Goal: Task Accomplishment & Management: Manage account settings

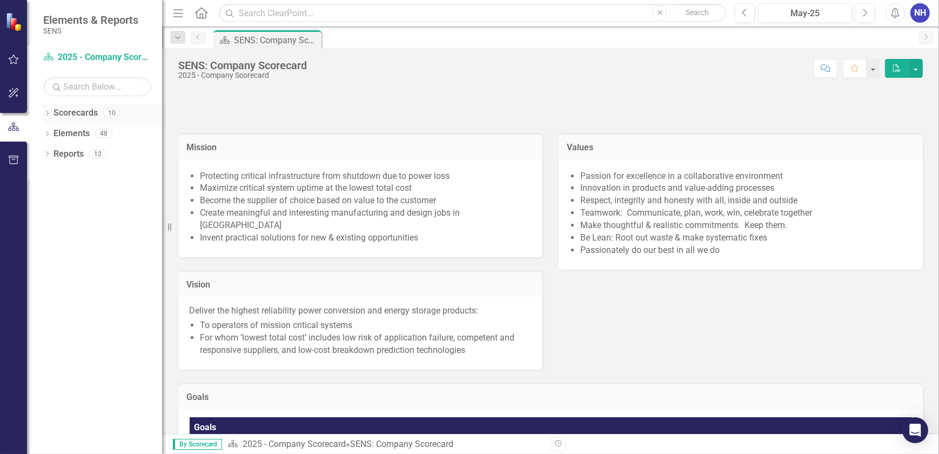
click at [76, 114] on link "Scorecards" at bounding box center [76, 113] width 44 height 12
click at [48, 113] on icon at bounding box center [47, 113] width 3 height 5
click at [106, 136] on link "2025 - Company Scorecard" at bounding box center [110, 134] width 103 height 12
click at [109, 135] on link "2025 - Company Scorecard" at bounding box center [110, 134] width 103 height 12
click at [61, 129] on link "2025 - Company Scorecard" at bounding box center [110, 134] width 103 height 12
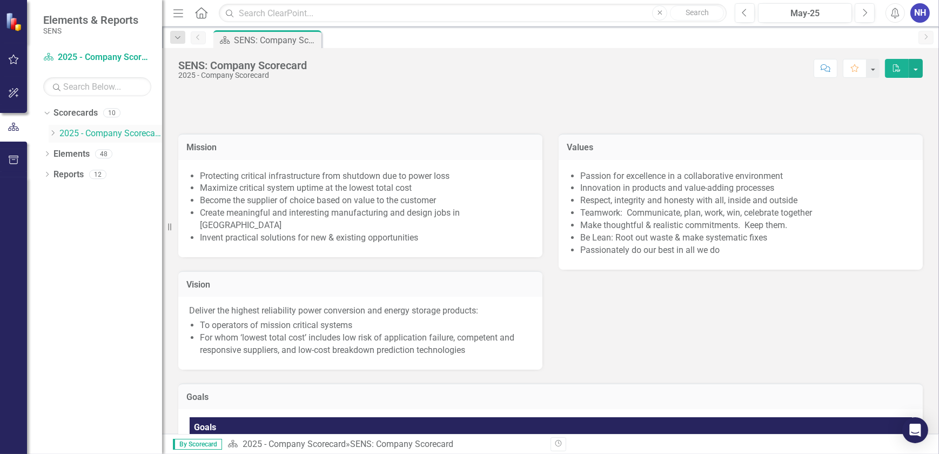
click at [52, 134] on icon "Dropdown" at bounding box center [53, 133] width 8 height 6
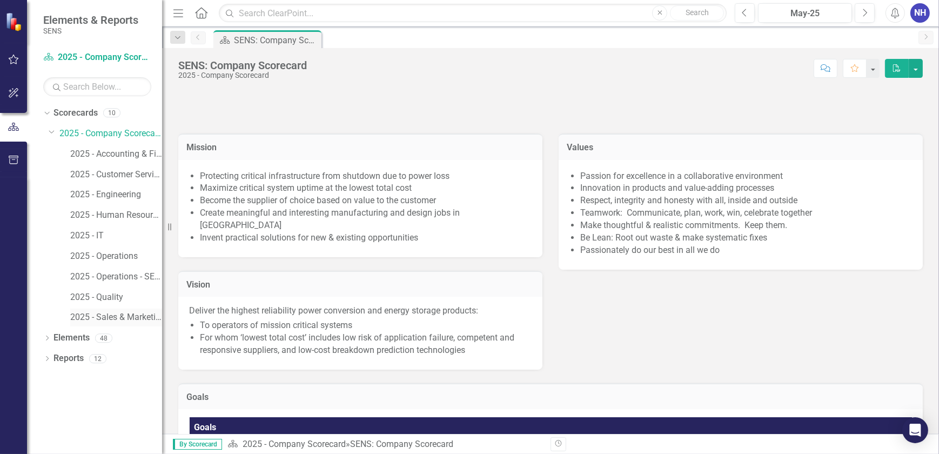
click at [121, 319] on link "2025 - Sales & Marketing" at bounding box center [116, 317] width 92 height 12
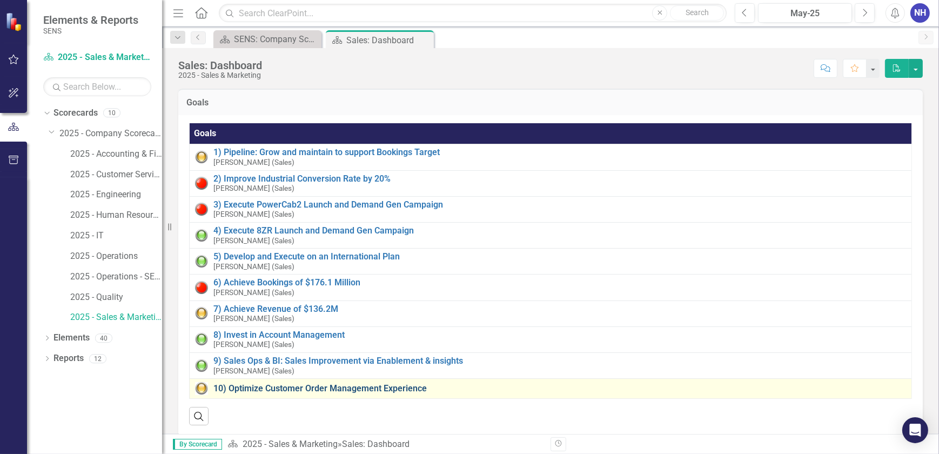
click at [266, 388] on link "10) Optimize Customer Order Management Experience" at bounding box center [559, 389] width 693 height 10
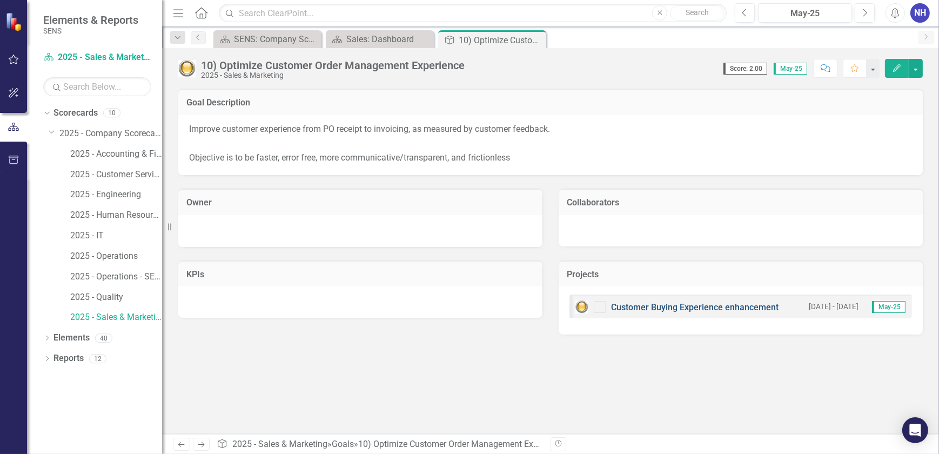
click at [676, 308] on link "Customer Buying Experience enhancement" at bounding box center [695, 307] width 168 height 10
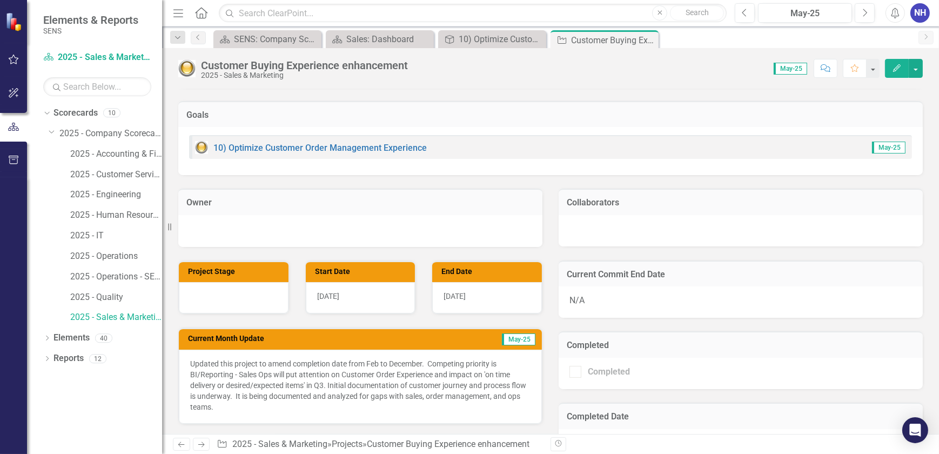
scroll to position [295, 0]
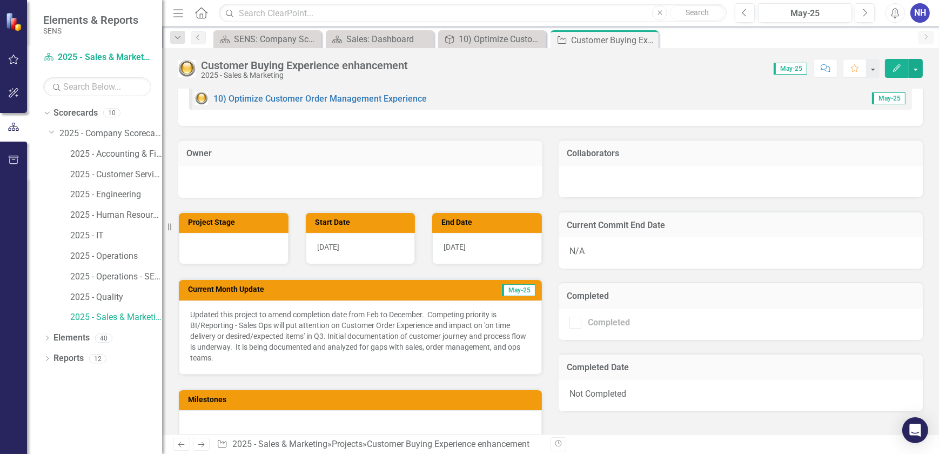
click at [286, 356] on p "Updated this project to amend completion date from Feb to December. Competing p…" at bounding box center [360, 336] width 340 height 54
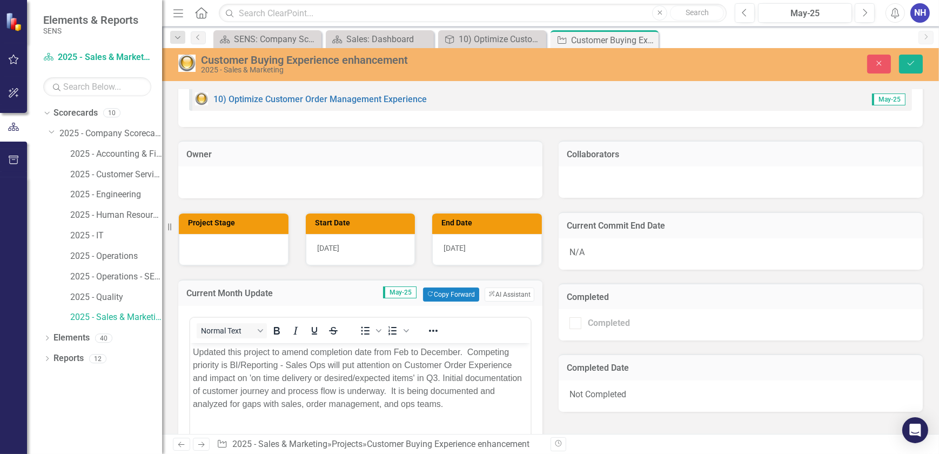
scroll to position [0, 0]
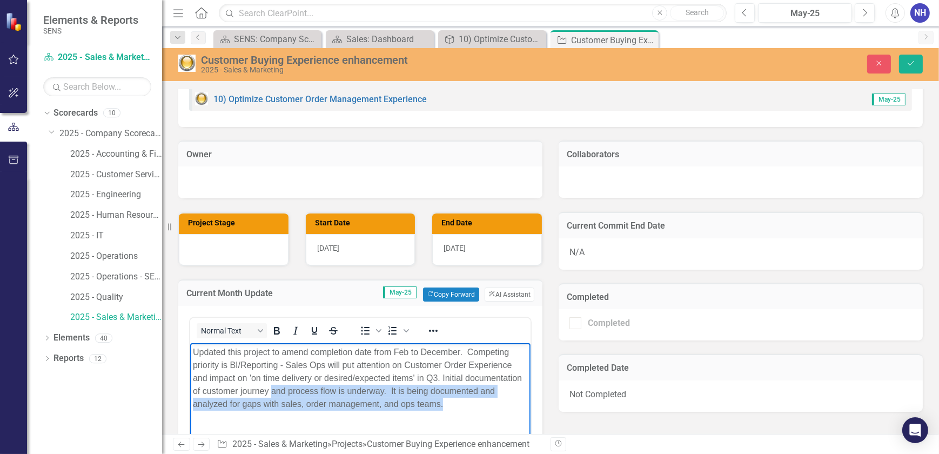
drag, startPoint x: 475, startPoint y: 406, endPoint x: 271, endPoint y: 393, distance: 204.1
click at [271, 393] on p "Updated this project to amend completion date from Feb to December. Competing p…" at bounding box center [359, 377] width 335 height 65
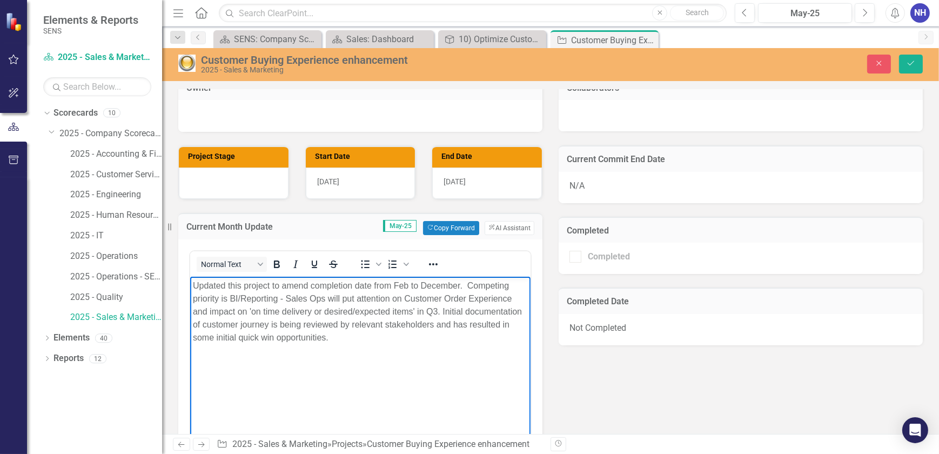
scroll to position [344, 0]
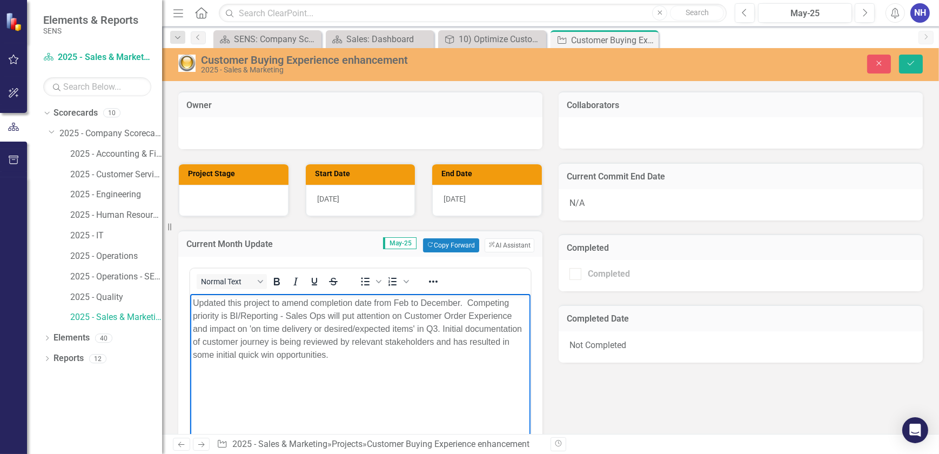
click at [325, 356] on p "Updated this project to amend completion date from Feb to December. Competing p…" at bounding box center [359, 328] width 335 height 65
click at [351, 382] on body "Updated this project to amend completion date from Feb to December. Competing p…" at bounding box center [360, 374] width 340 height 162
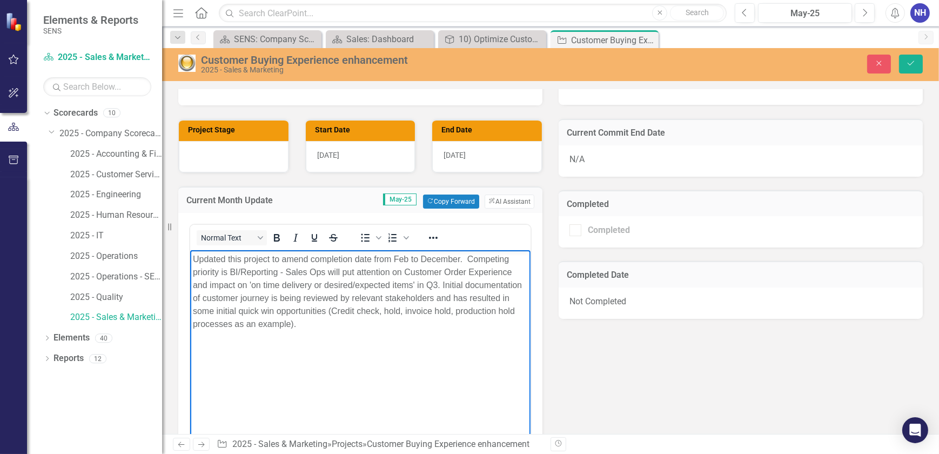
scroll to position [295, 0]
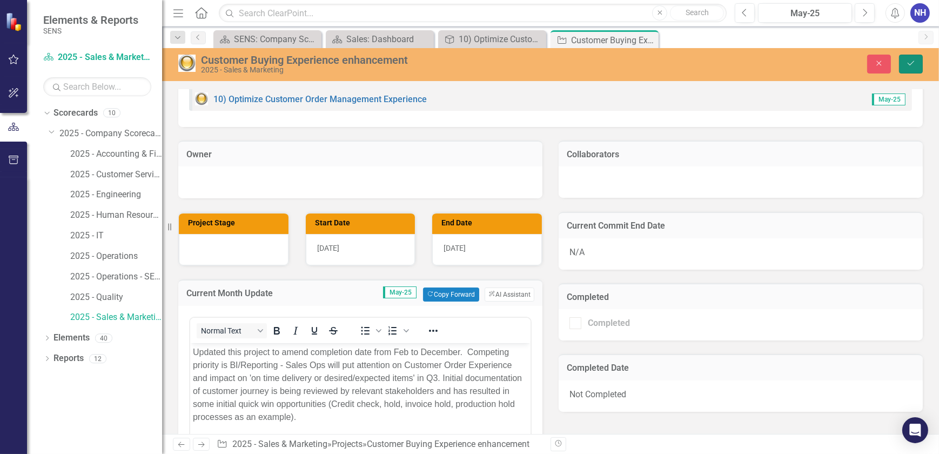
click at [912, 65] on icon "Save" at bounding box center [911, 63] width 10 height 8
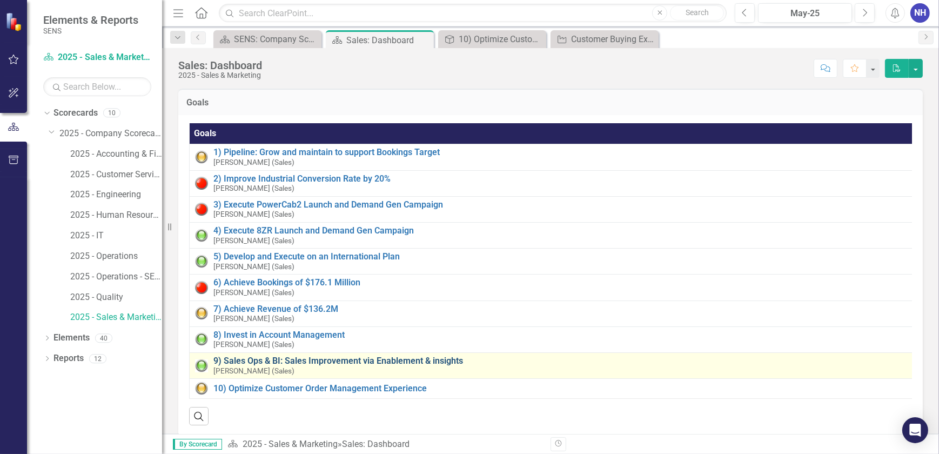
click at [279, 359] on link "9) Sales Ops & BI: Sales Improvement via Enablement & insights" at bounding box center [562, 361] width 698 height 10
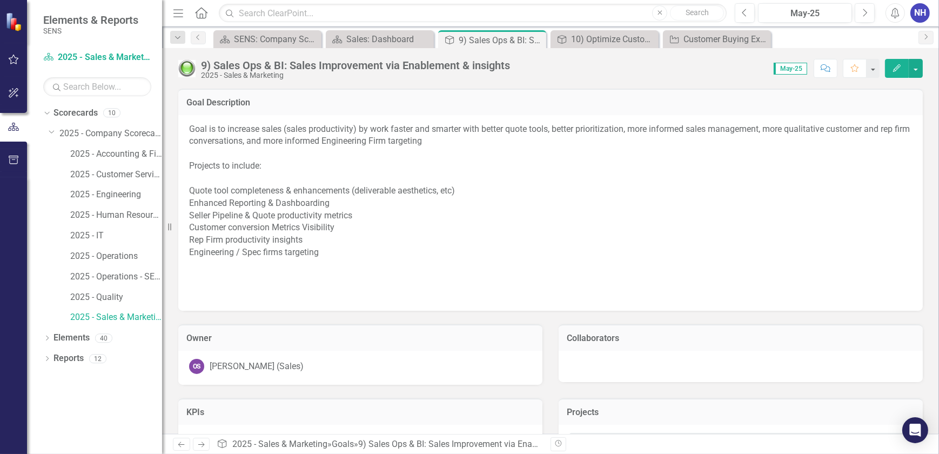
scroll to position [49, 0]
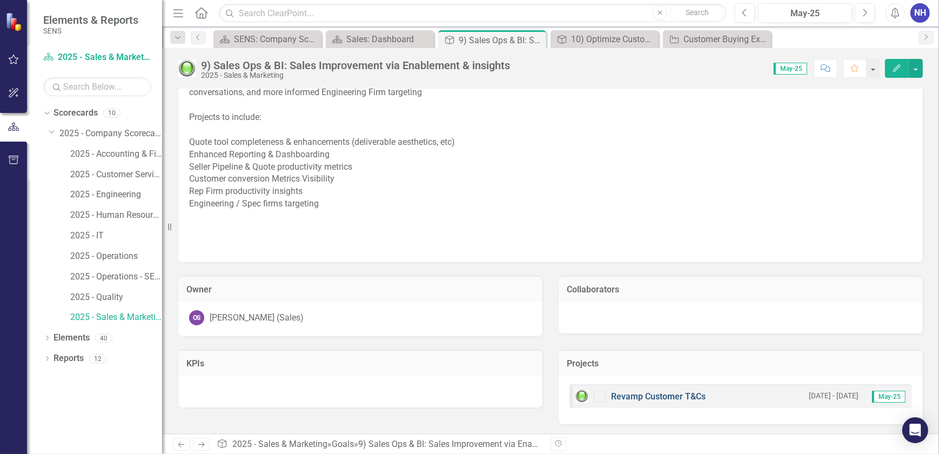
click at [665, 392] on link "Revamp Customer T&Cs" at bounding box center [658, 396] width 95 height 10
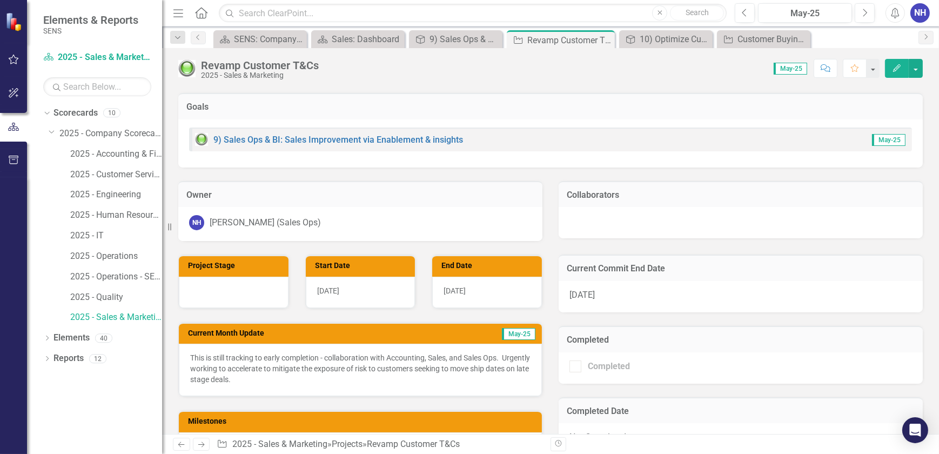
scroll to position [196, 0]
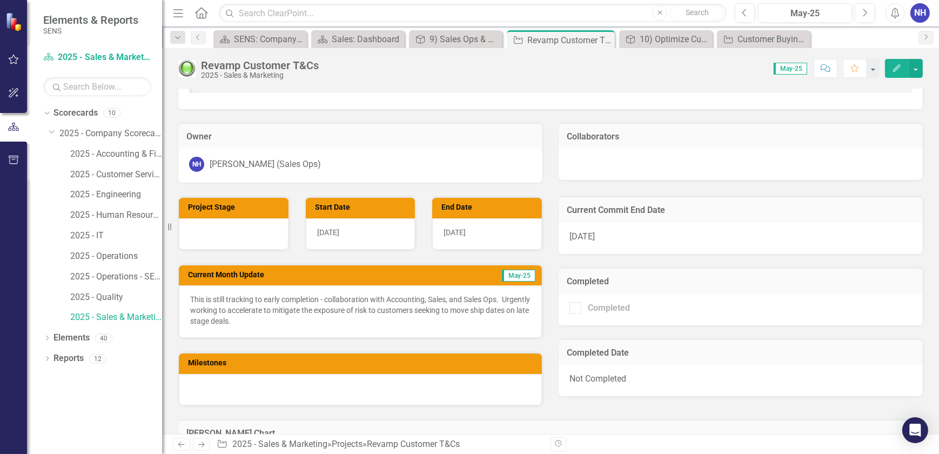
click at [295, 317] on p "This is still tracking to early completion - collaboration with Accounting, Sal…" at bounding box center [360, 310] width 340 height 32
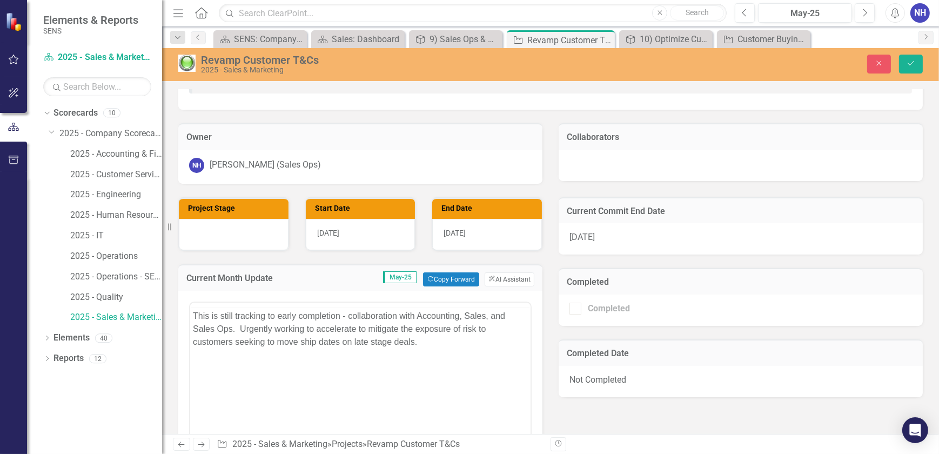
scroll to position [0, 0]
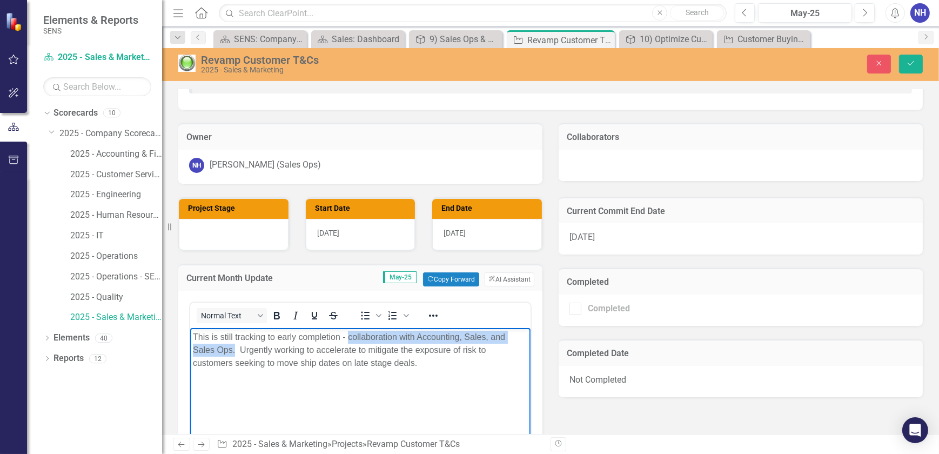
drag, startPoint x: 234, startPoint y: 348, endPoint x: 348, endPoint y: 335, distance: 114.8
click at [348, 335] on p "This is still tracking to early completion - collaboration with Accounting, Sal…" at bounding box center [359, 350] width 335 height 39
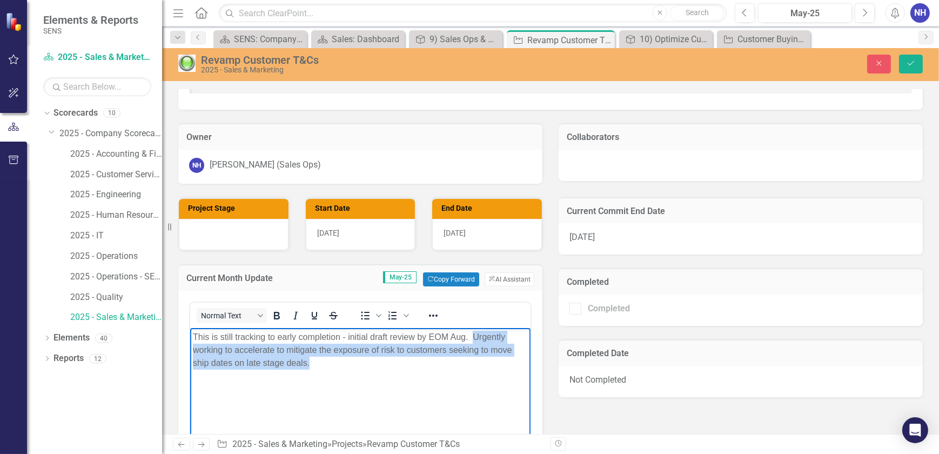
drag, startPoint x: 346, startPoint y: 360, endPoint x: 472, endPoint y: 332, distance: 129.0
click at [472, 332] on p "This is still tracking to early completion - initial draft review by EOM Aug. U…" at bounding box center [359, 350] width 335 height 39
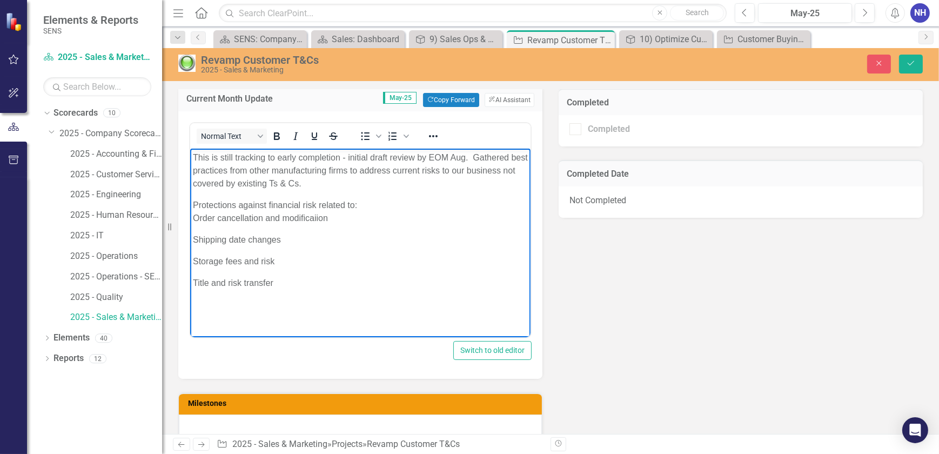
scroll to position [376, 0]
click at [360, 201] on p "Protections against financial risk related to: Order cancellation and modificat…" at bounding box center [359, 211] width 335 height 26
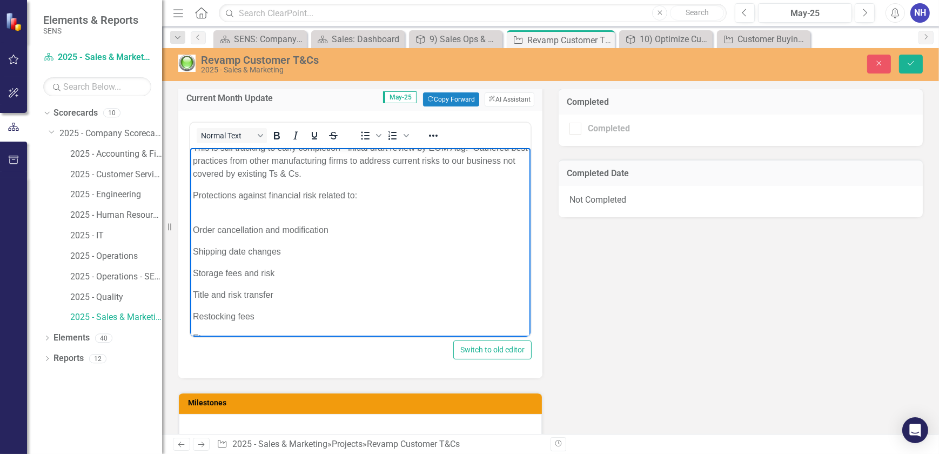
scroll to position [0, 0]
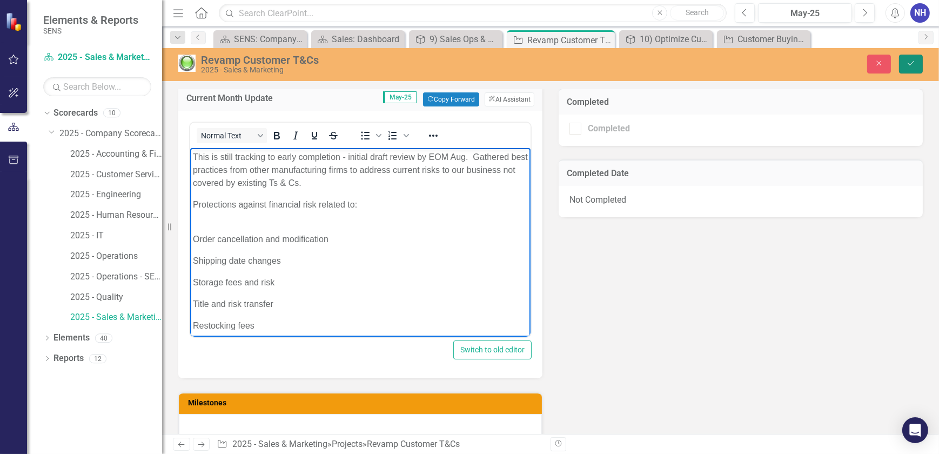
click at [914, 65] on icon "Save" at bounding box center [911, 63] width 10 height 8
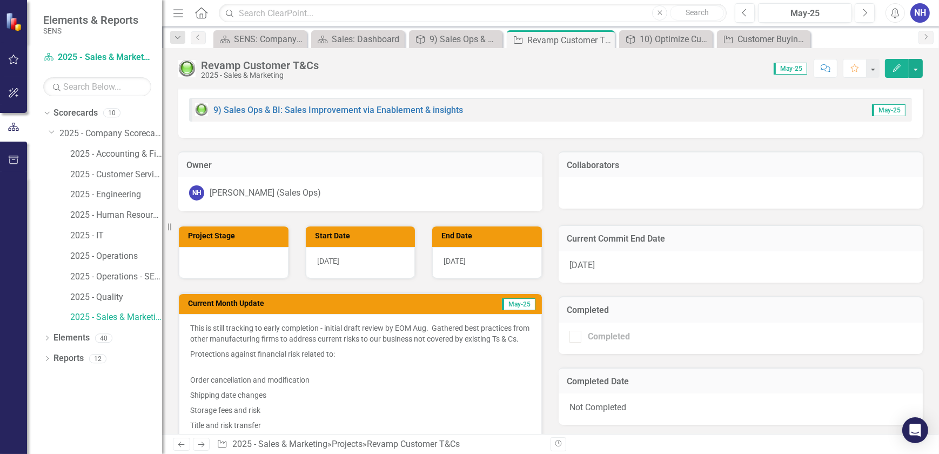
scroll to position [196, 0]
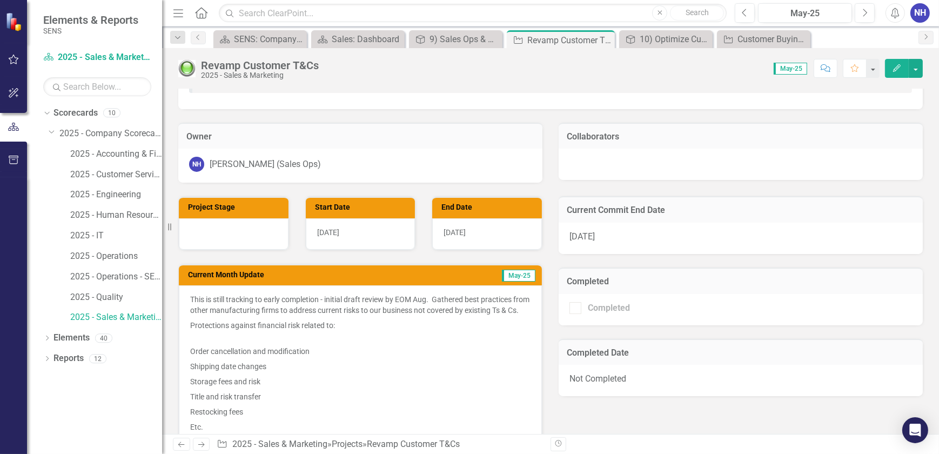
click at [285, 318] on p "This is still tracking to early completion - initial draft review by EOM Aug. G…" at bounding box center [360, 306] width 340 height 24
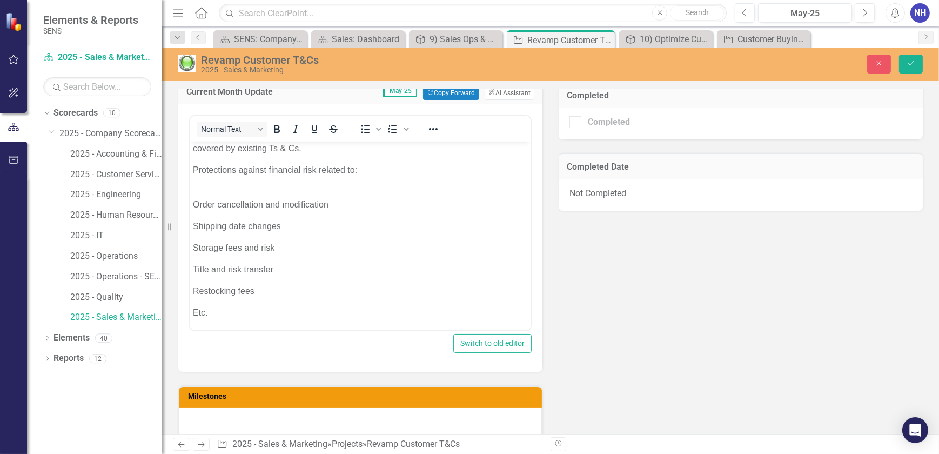
scroll to position [393, 0]
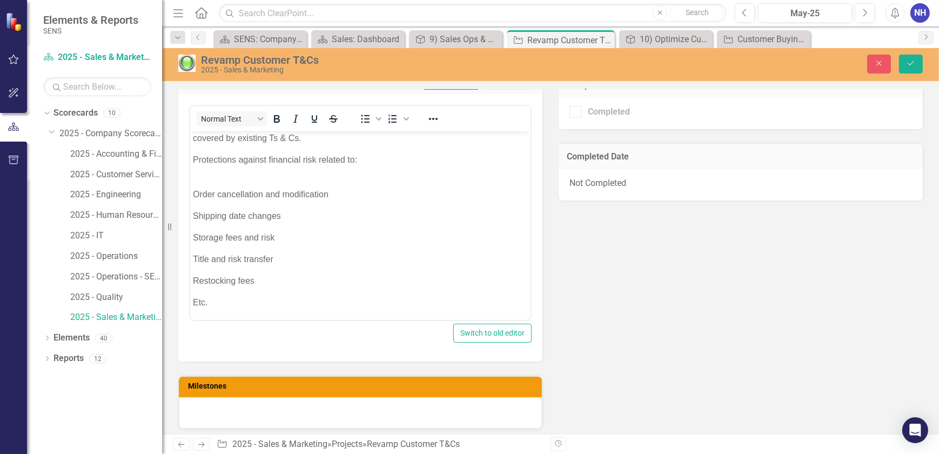
click at [190, 299] on body "This is still tracking to early completion - initial draft review by EOM Aug. G…" at bounding box center [360, 211] width 340 height 217
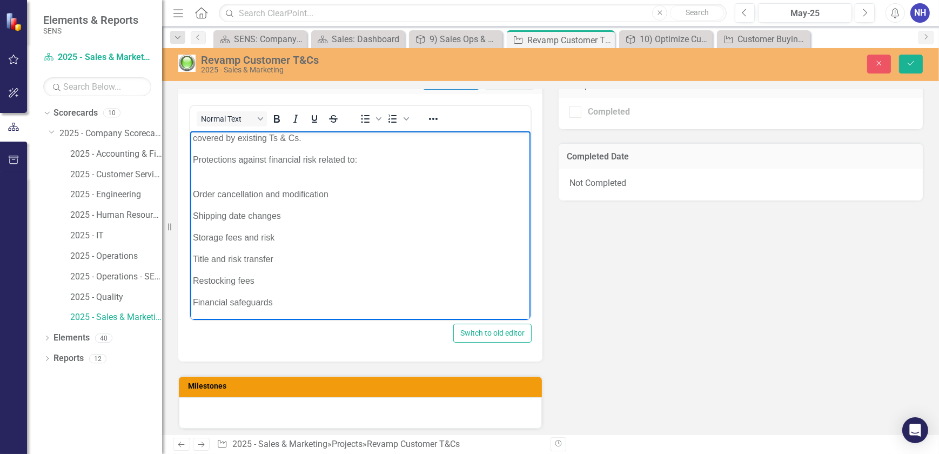
scroll to position [38, 0]
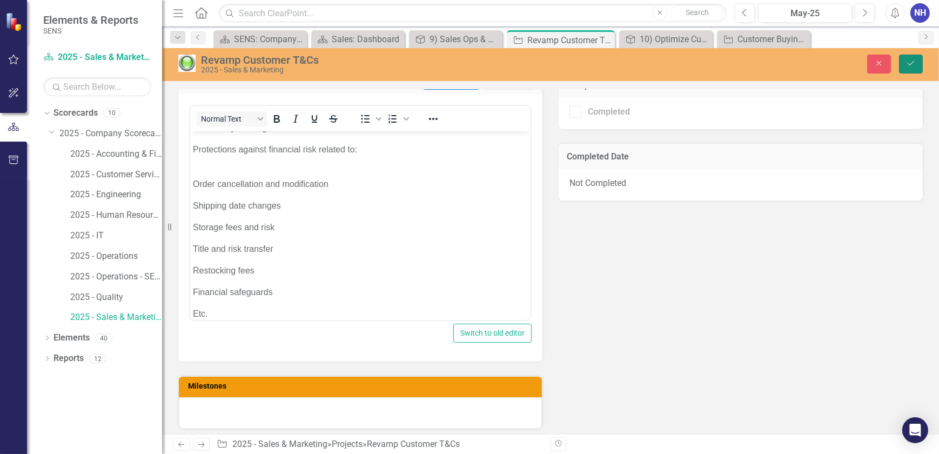
click at [914, 68] on button "Save" at bounding box center [911, 64] width 24 height 19
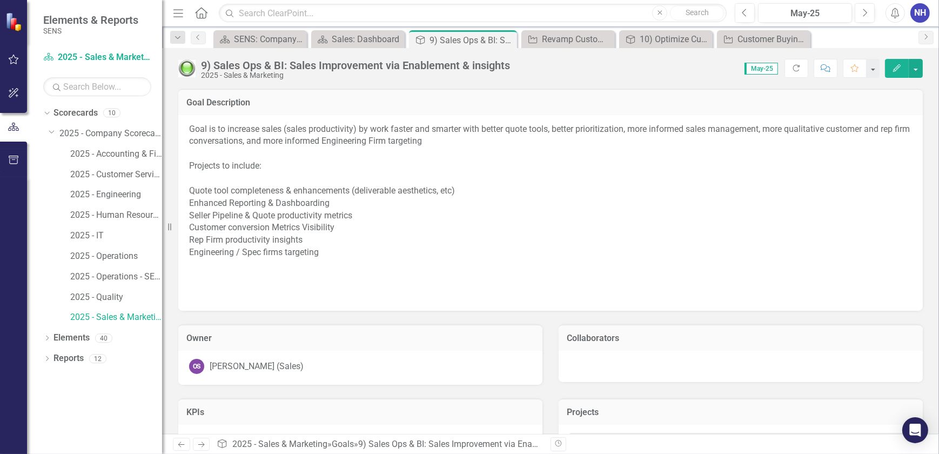
drag, startPoint x: 265, startPoint y: 257, endPoint x: 276, endPoint y: 239, distance: 21.3
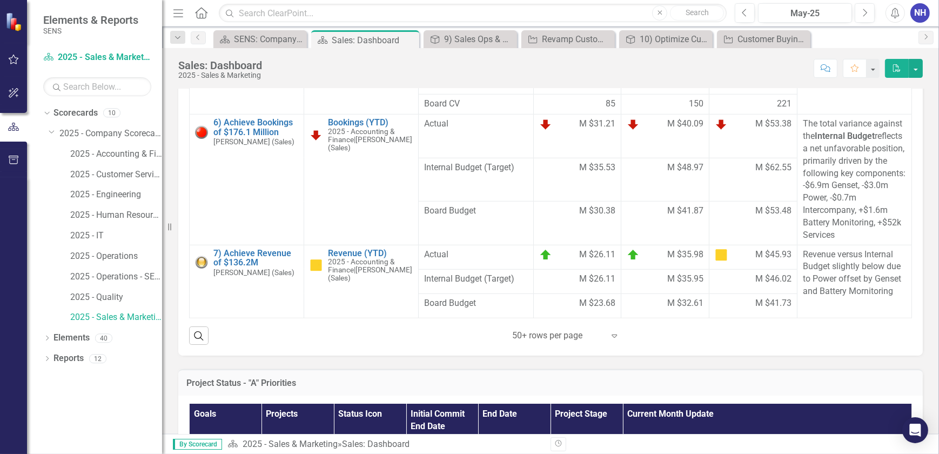
scroll to position [540, 0]
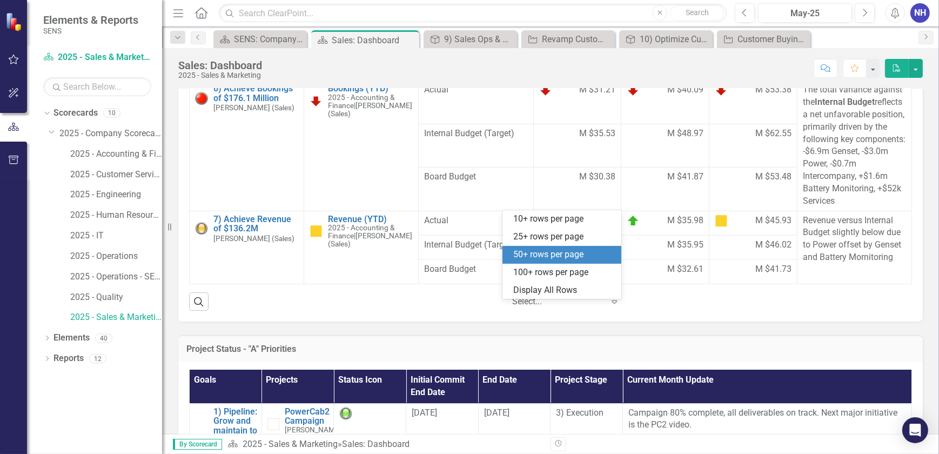
click at [609, 306] on icon "Expand" at bounding box center [614, 301] width 11 height 9
click at [575, 270] on div "100+ rows per page" at bounding box center [564, 272] width 102 height 12
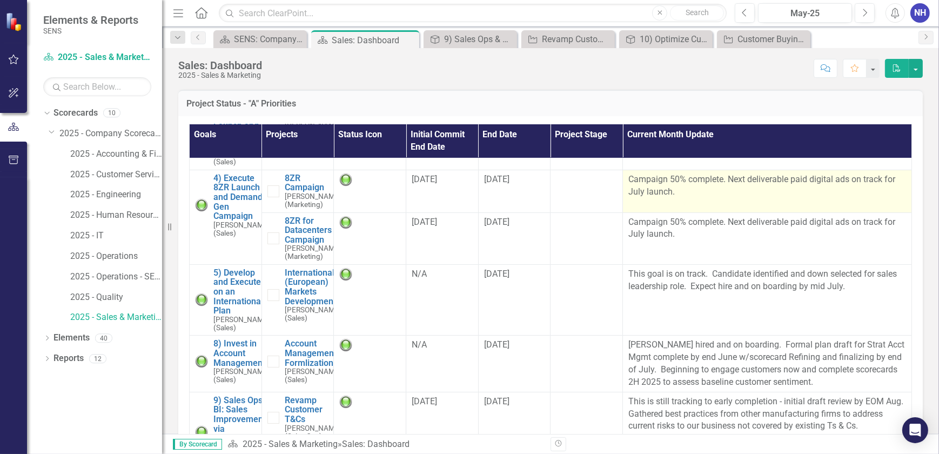
scroll to position [245, 0]
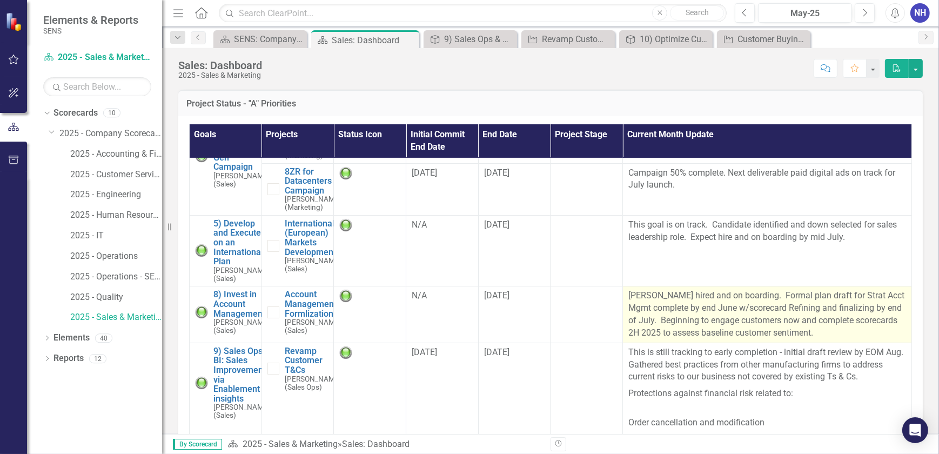
click at [691, 339] on p "[PERSON_NAME] hired and on boarding. Formal plan draft for Strat Acct Mgmt comp…" at bounding box center [768, 314] width 278 height 49
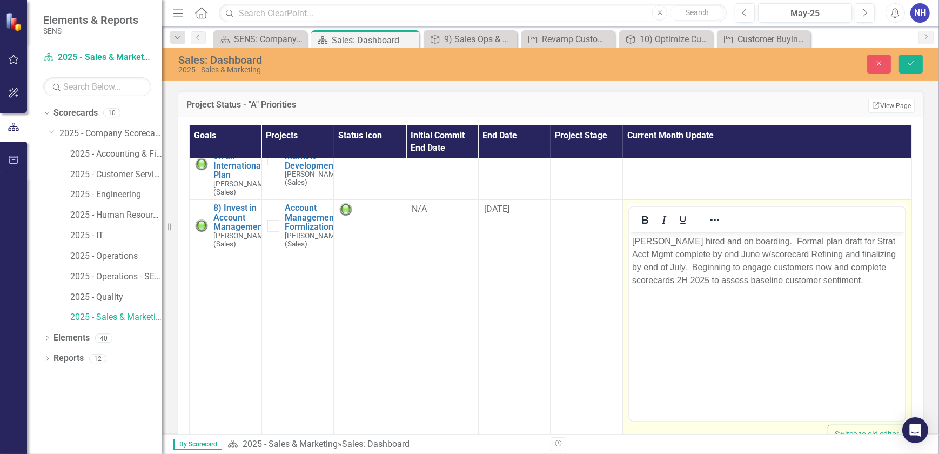
scroll to position [344, 0]
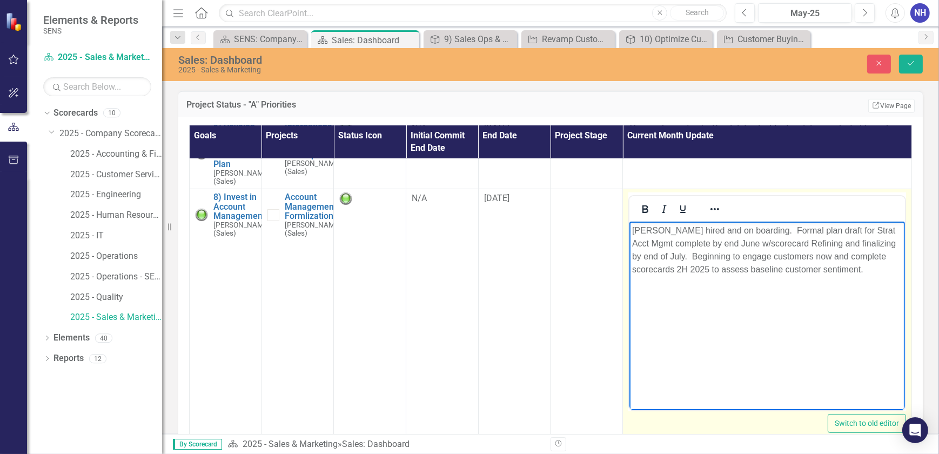
click at [826, 269] on p "[PERSON_NAME] hired and on boarding. Formal plan draft for Strat Acct Mgmt comp…" at bounding box center [767, 250] width 270 height 52
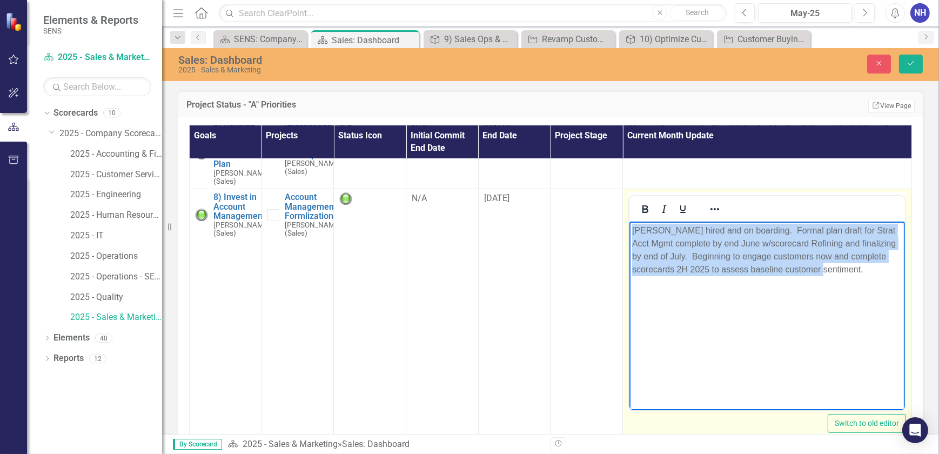
drag, startPoint x: 818, startPoint y: 269, endPoint x: 1234, endPoint y: 472, distance: 463.1
click at [630, 228] on html "[PERSON_NAME] hired and on boarding. Formal plan draft for Strat Acct Mgmt comp…" at bounding box center [768, 303] width 276 height 162
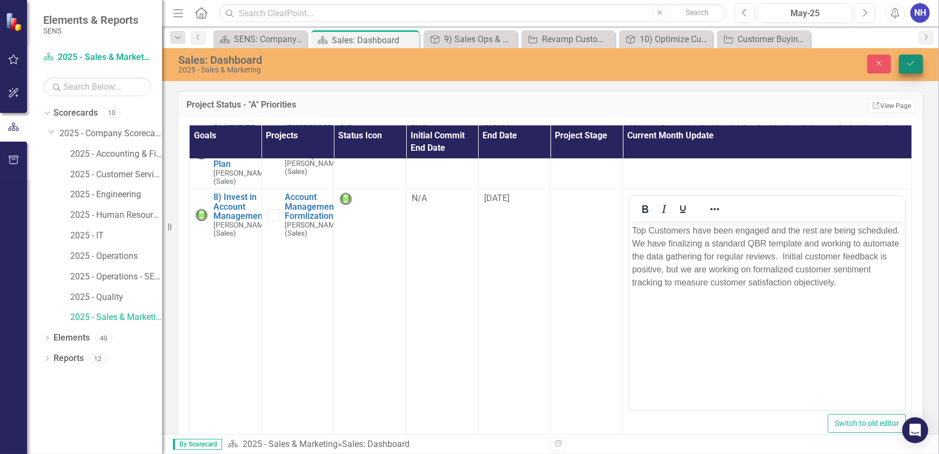
click at [909, 63] on icon "Save" at bounding box center [911, 63] width 10 height 8
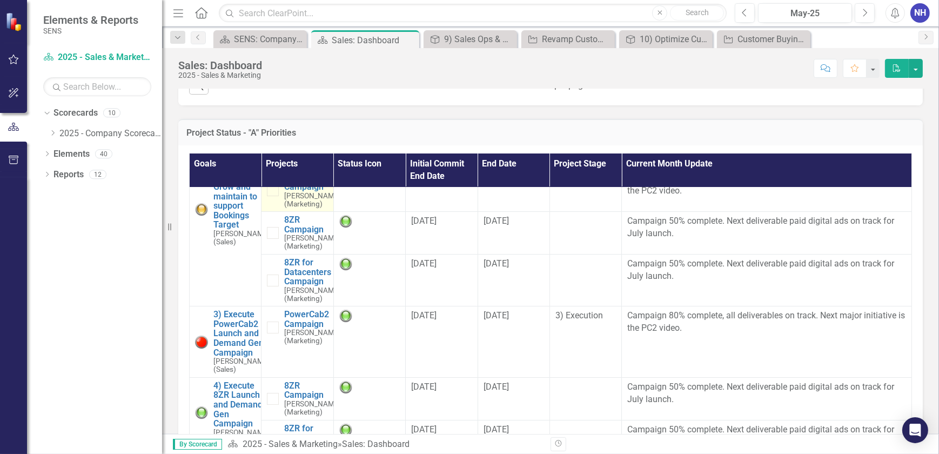
scroll to position [0, 0]
